Goal: Task Accomplishment & Management: Manage account settings

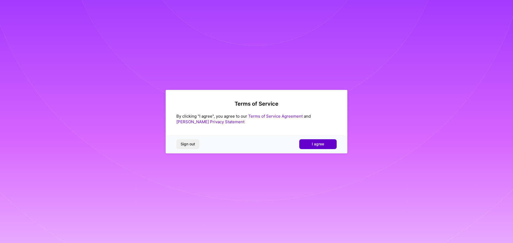
click at [312, 143] on span "I agree" at bounding box center [318, 144] width 12 height 5
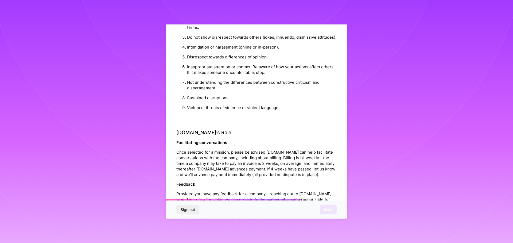
scroll to position [579, 0]
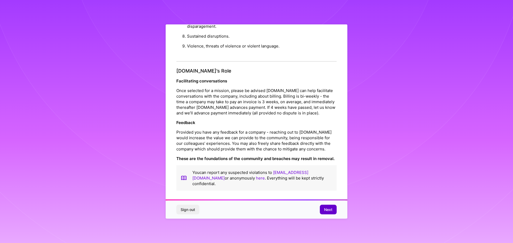
click at [327, 208] on span "Next" at bounding box center [328, 209] width 8 height 5
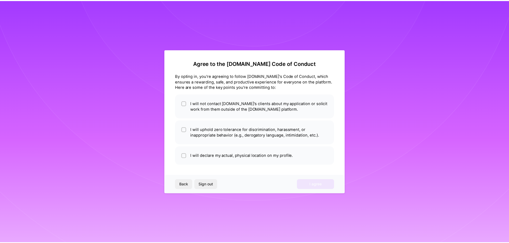
scroll to position [0, 0]
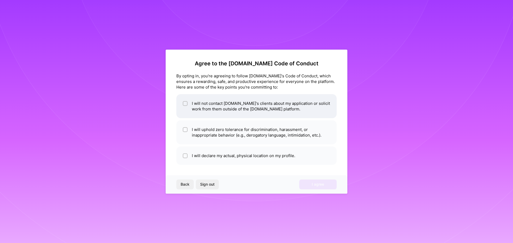
click at [183, 103] on div at bounding box center [185, 103] width 5 height 5
checkbox input "true"
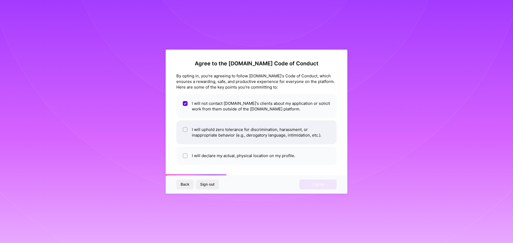
click at [183, 128] on div at bounding box center [185, 129] width 5 height 5
checkbox input "true"
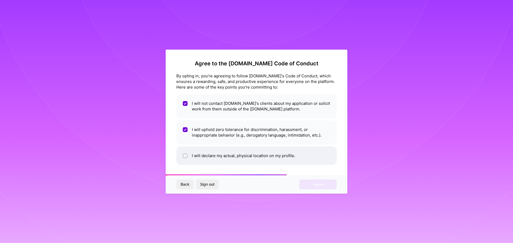
click at [185, 154] on input "checkbox" at bounding box center [186, 156] width 4 height 4
checkbox input "true"
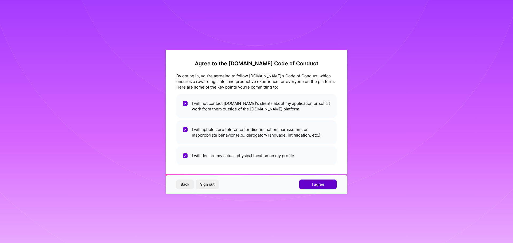
click at [312, 184] on span "I agree" at bounding box center [318, 184] width 12 height 5
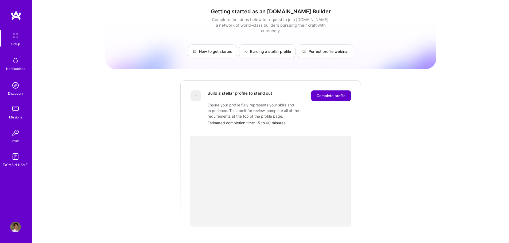
click at [322, 93] on span "Complete profile" at bounding box center [330, 95] width 29 height 5
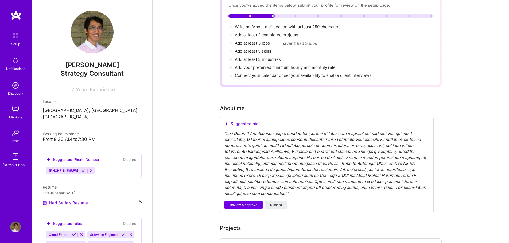
scroll to position [49, 0]
click at [251, 202] on span "Review & approve" at bounding box center [244, 204] width 28 height 5
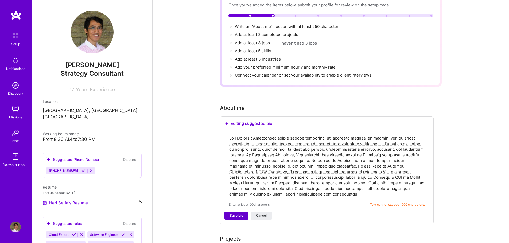
click at [242, 213] on span "Save bio" at bounding box center [236, 215] width 13 height 5
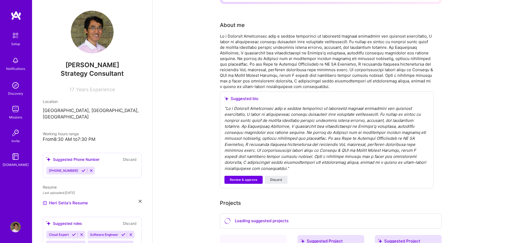
scroll to position [132, 0]
click at [247, 177] on span "Review & approve" at bounding box center [244, 179] width 28 height 5
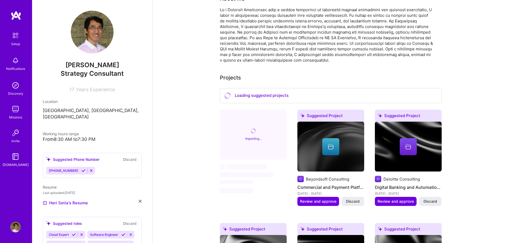
scroll to position [151, 0]
click at [81, 169] on icon at bounding box center [83, 171] width 4 height 4
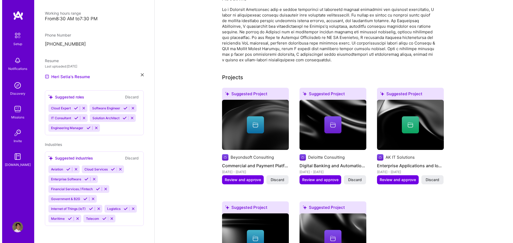
scroll to position [133, 0]
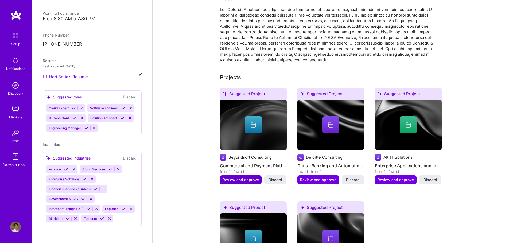
click at [233, 177] on span "Review and approve" at bounding box center [240, 179] width 36 height 5
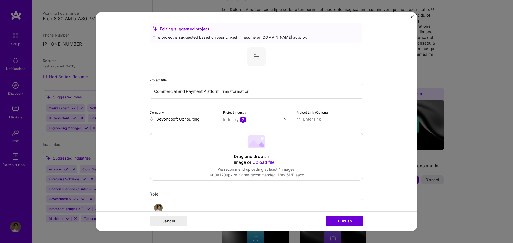
click at [412, 16] on img "Close" at bounding box center [412, 16] width 3 height 3
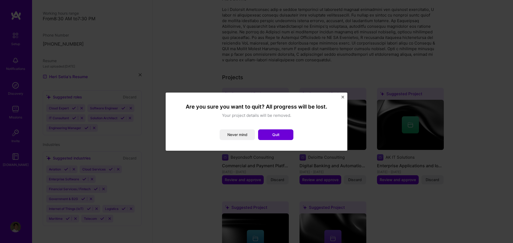
click at [342, 96] on img "Close" at bounding box center [342, 97] width 3 height 3
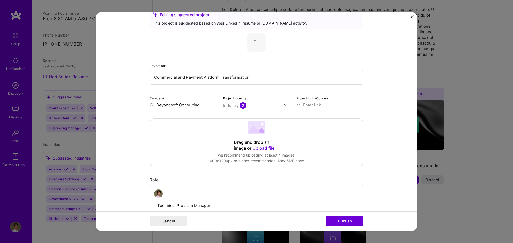
scroll to position [0, 0]
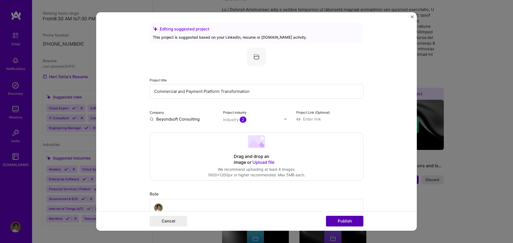
click at [346, 220] on button "Publish" at bounding box center [344, 221] width 37 height 11
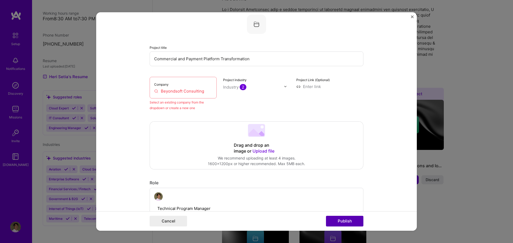
scroll to position [35, 0]
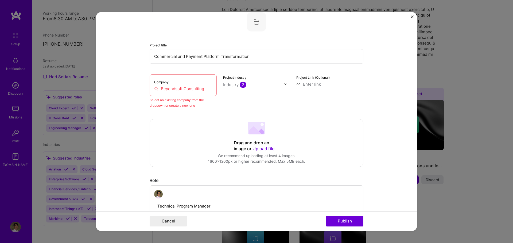
click at [185, 90] on input "Beyondsoft Consulting" at bounding box center [183, 89] width 58 height 6
click at [201, 89] on input "Beyondsoft Consulting" at bounding box center [183, 89] width 58 height 6
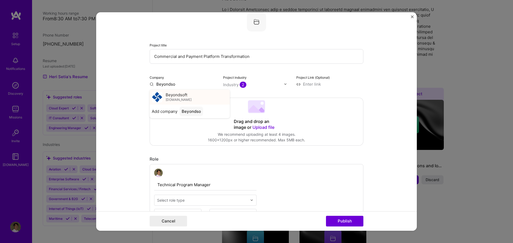
click at [201, 92] on div "Beyondsoft [DOMAIN_NAME]" at bounding box center [190, 97] width 80 height 15
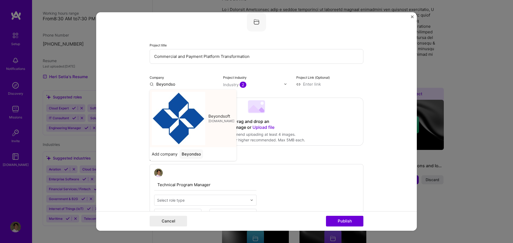
type input "Beyondsoft"
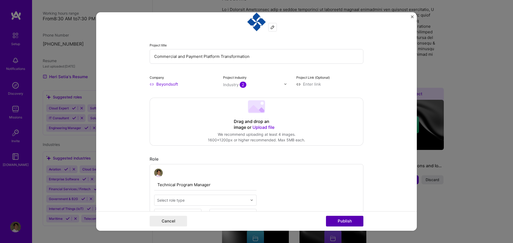
click at [340, 219] on button "Publish" at bounding box center [344, 221] width 37 height 11
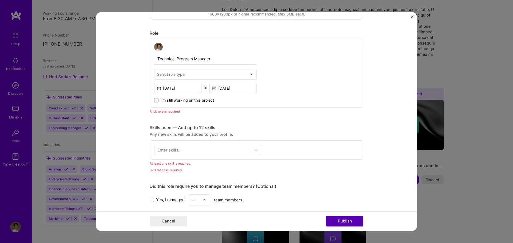
scroll to position [179, 0]
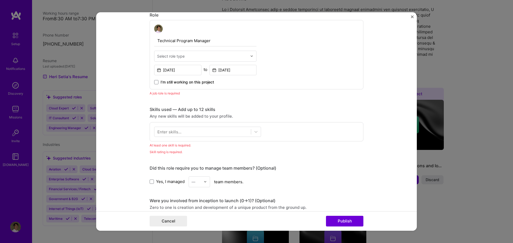
click at [204, 56] on input "text" at bounding box center [202, 56] width 90 height 6
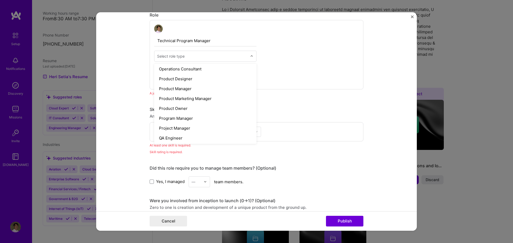
scroll to position [481, 0]
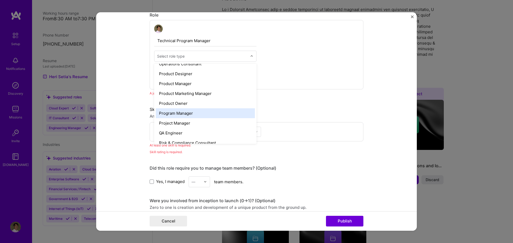
click at [226, 116] on div "Program Manager" at bounding box center [205, 113] width 99 height 10
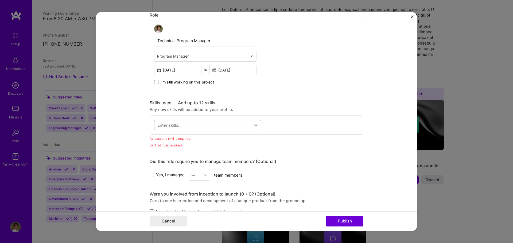
click at [253, 126] on icon at bounding box center [255, 125] width 5 height 5
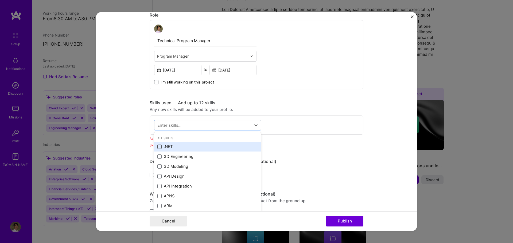
click at [159, 148] on span at bounding box center [159, 147] width 4 height 4
click at [0, 0] on input "checkbox" at bounding box center [0, 0] width 0 height 0
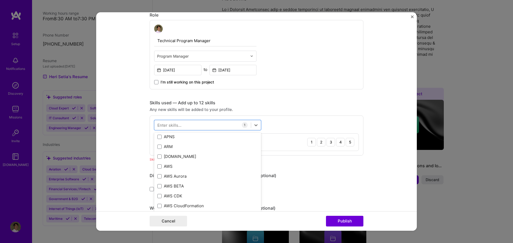
scroll to position [30, 0]
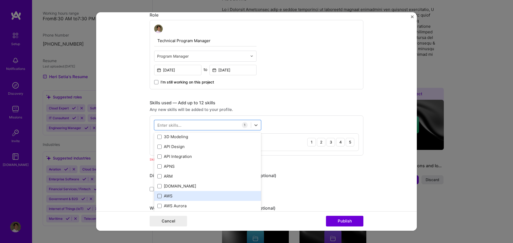
click at [158, 196] on span at bounding box center [159, 196] width 4 height 4
click at [0, 0] on input "checkbox" at bounding box center [0, 0] width 0 height 0
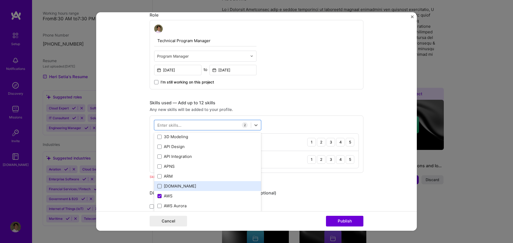
click at [158, 188] on span at bounding box center [159, 186] width 4 height 4
click at [0, 0] on input "checkbox" at bounding box center [0, 0] width 0 height 0
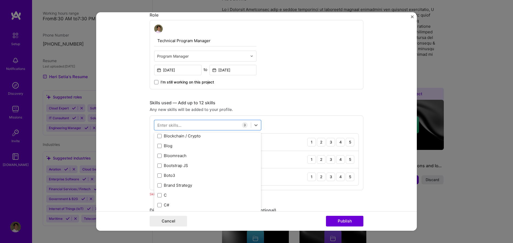
scroll to position [520, 0]
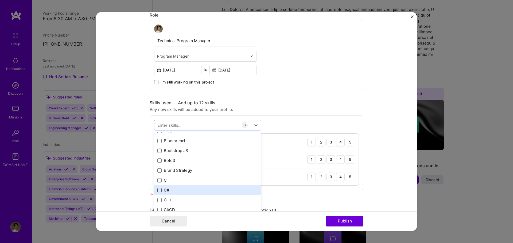
click at [159, 189] on span at bounding box center [159, 190] width 4 height 4
click at [0, 0] on input "checkbox" at bounding box center [0, 0] width 0 height 0
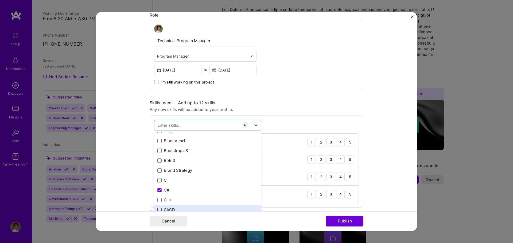
click at [157, 208] on span at bounding box center [159, 210] width 4 height 4
click at [0, 0] on input "checkbox" at bounding box center [0, 0] width 0 height 0
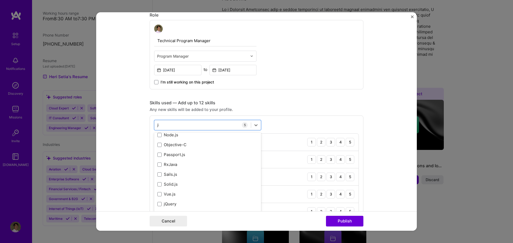
scroll to position [0, 0]
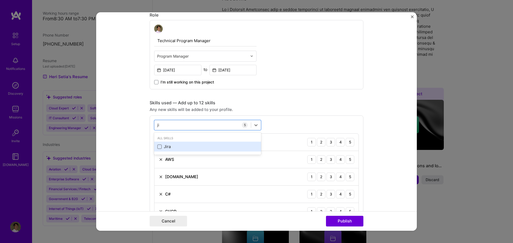
click at [158, 146] on span at bounding box center [159, 147] width 4 height 4
click at [0, 0] on input "checkbox" at bounding box center [0, 0] width 0 height 0
click at [204, 122] on div "ji ji" at bounding box center [202, 125] width 96 height 9
type input "j"
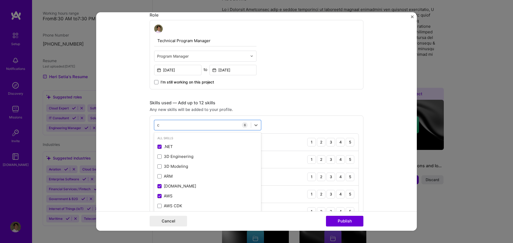
type input "c"
click at [388, 126] on form "Editing suggested project This project is suggested based on your LinkedIn, res…" at bounding box center [256, 121] width 320 height 219
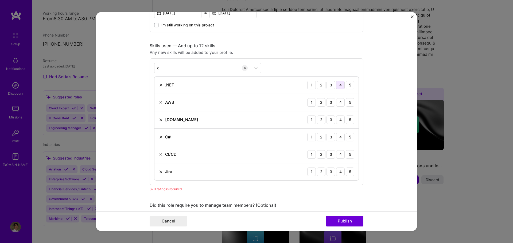
scroll to position [237, 0]
click at [350, 174] on div "5" at bounding box center [350, 171] width 9 height 9
click at [339, 154] on div "4" at bounding box center [340, 154] width 9 height 9
click at [337, 137] on div "4" at bounding box center [340, 137] width 9 height 9
click at [339, 119] on div "4" at bounding box center [340, 119] width 9 height 9
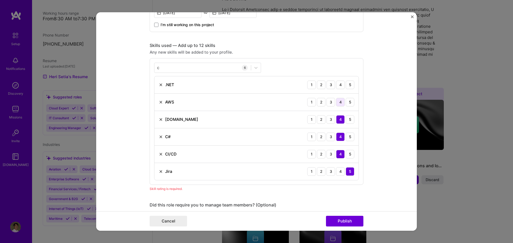
click at [339, 104] on div "4" at bounding box center [340, 102] width 9 height 9
click at [338, 86] on div "4" at bounding box center [340, 85] width 9 height 9
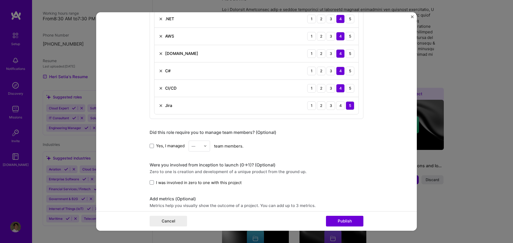
scroll to position [307, 0]
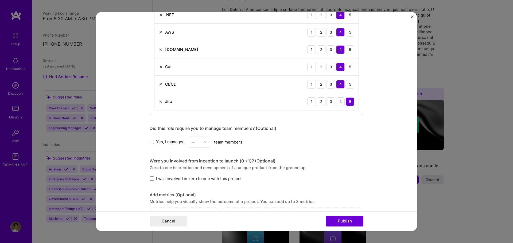
click at [151, 142] on span at bounding box center [152, 142] width 4 height 4
click at [0, 0] on input "Yes, I managed" at bounding box center [0, 0] width 0 height 0
click at [204, 140] on div at bounding box center [207, 142] width 6 height 10
click at [198, 198] on div "20" at bounding box center [199, 197] width 18 height 10
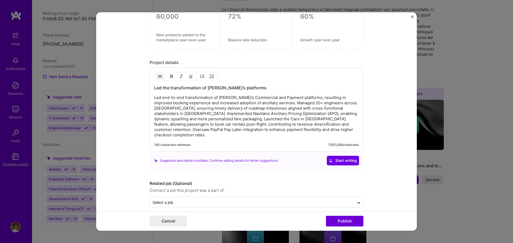
scroll to position [509, 0]
click at [342, 219] on button "Publish" at bounding box center [344, 221] width 37 height 11
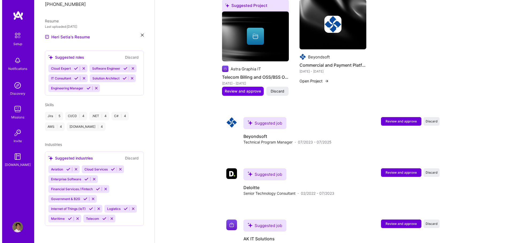
scroll to position [345, 0]
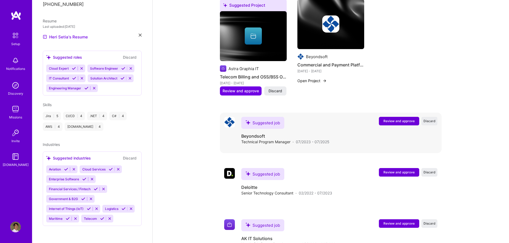
click at [400, 117] on button "Review and approve" at bounding box center [399, 121] width 40 height 9
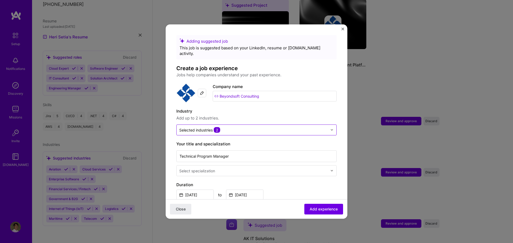
click at [305, 127] on input "text" at bounding box center [253, 130] width 148 height 6
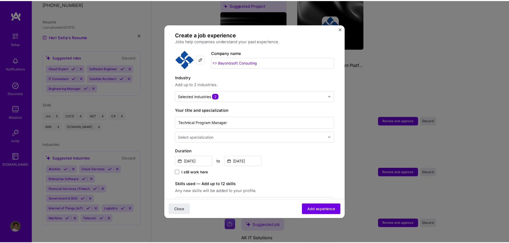
scroll to position [0, 0]
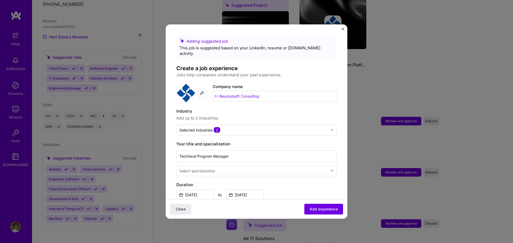
click at [342, 28] on img "Close" at bounding box center [342, 29] width 3 height 3
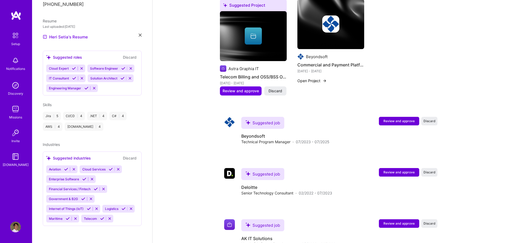
scroll to position [415, 0]
